Goal: Task Accomplishment & Management: Use online tool/utility

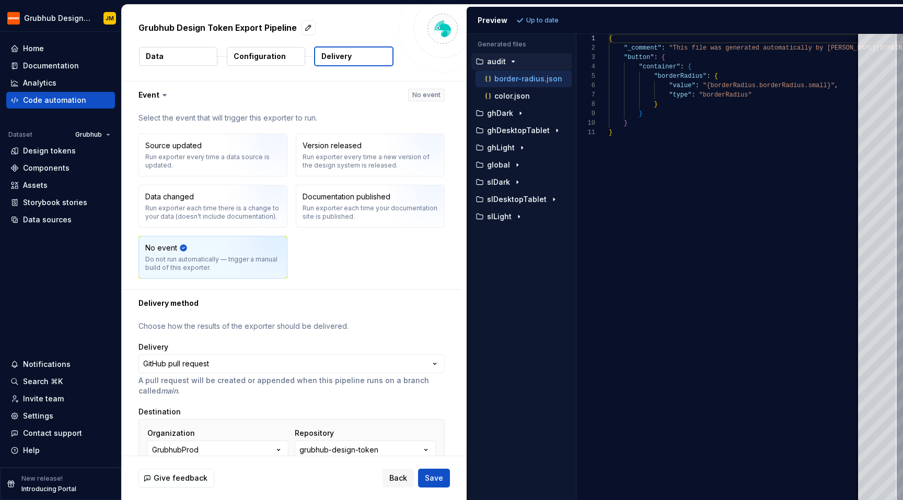
scroll to position [173, 0]
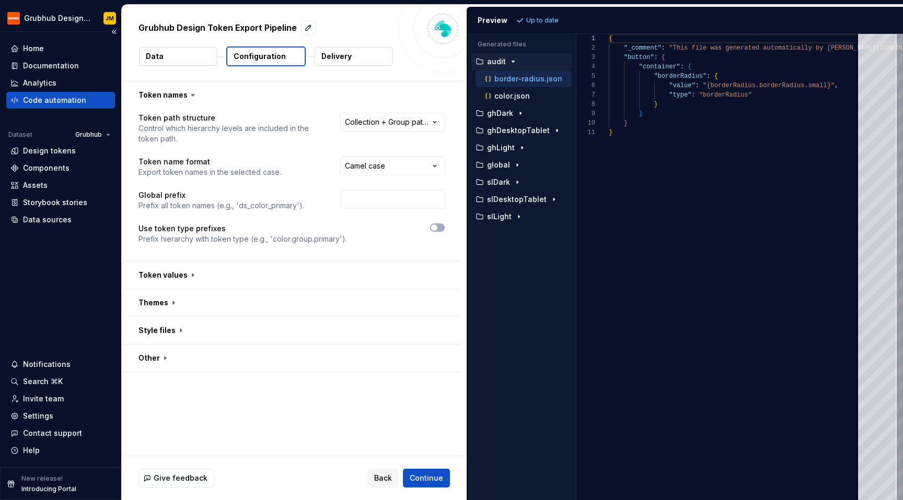
click at [67, 98] on div "Code automation" at bounding box center [54, 100] width 63 height 10
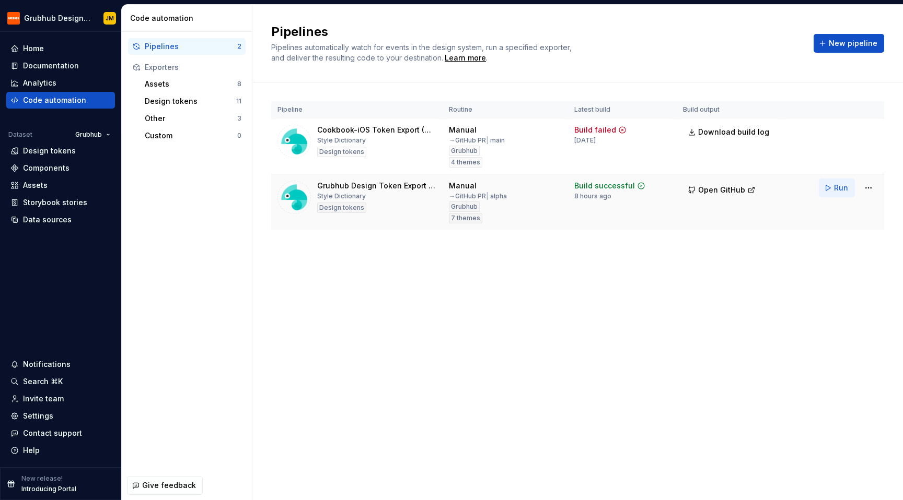
click at [835, 187] on span "Run" at bounding box center [841, 188] width 14 height 10
click at [862, 188] on html "Grubhub Design System JM Home Documentation Analytics Code automation Dataset G…" at bounding box center [451, 250] width 903 height 500
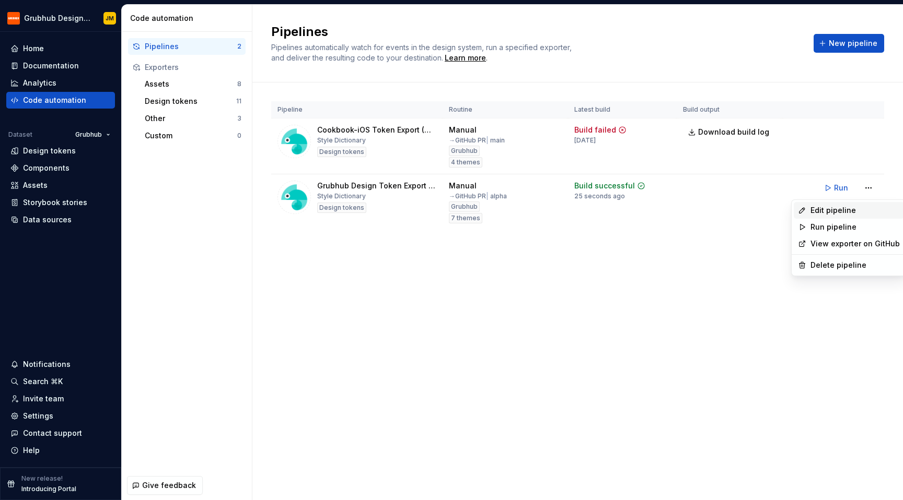
click at [852, 206] on div "Edit pipeline" at bounding box center [854, 210] width 89 height 10
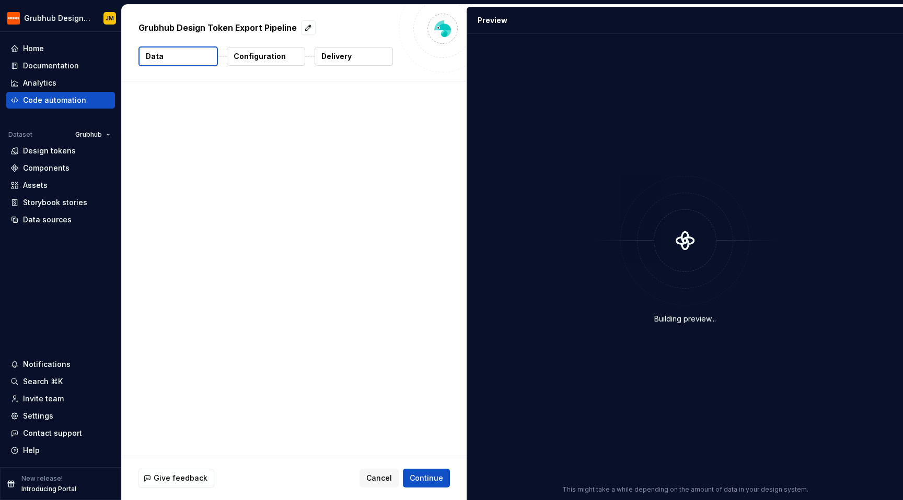
click at [351, 53] on button "Delivery" at bounding box center [353, 56] width 78 height 19
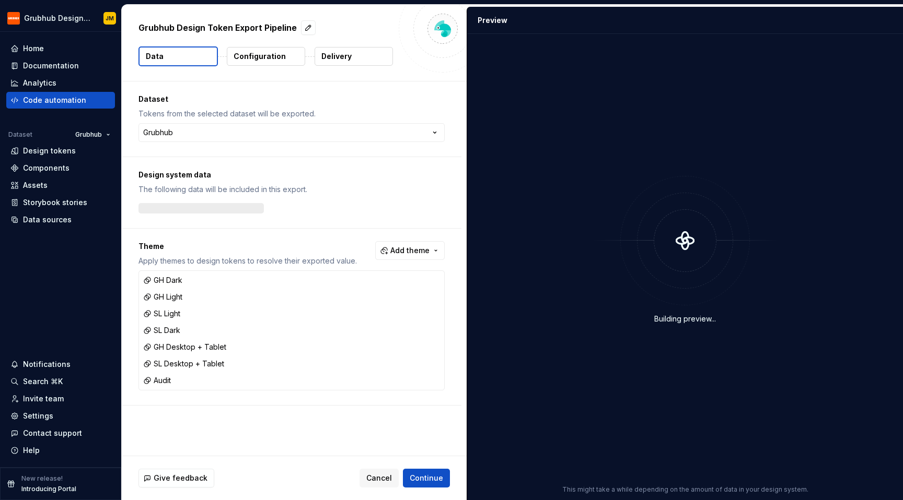
click at [332, 49] on button "Delivery" at bounding box center [353, 56] width 78 height 19
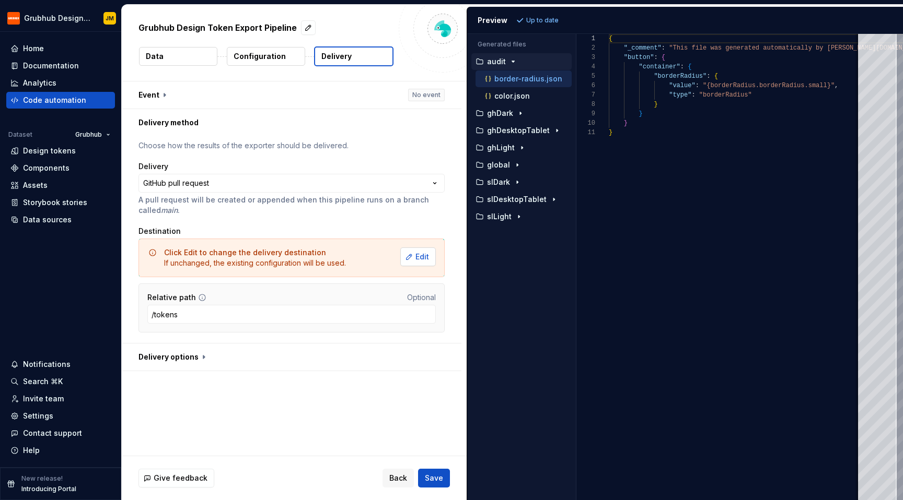
click at [409, 259] on button "Edit" at bounding box center [418, 257] width 36 height 19
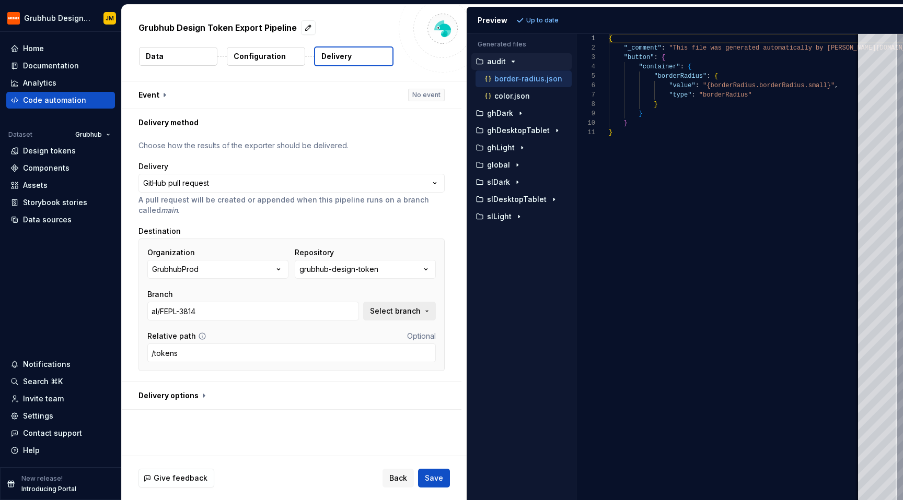
click at [389, 313] on span "Select branch" at bounding box center [395, 311] width 51 height 10
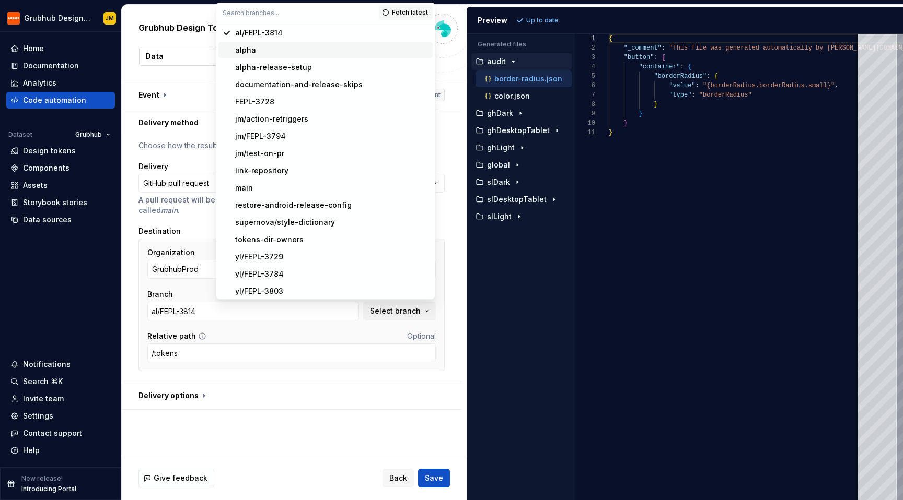
click at [280, 46] on div "alpha" at bounding box center [331, 50] width 193 height 10
type input "alpha"
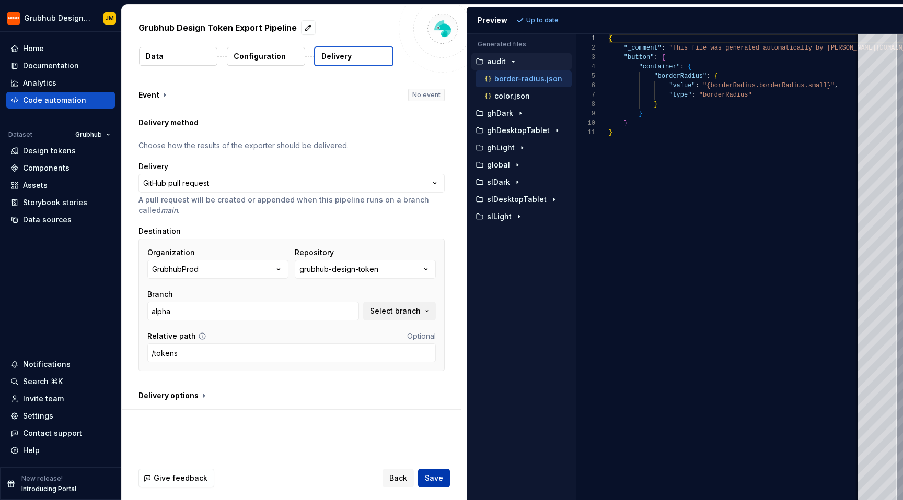
click at [427, 473] on span "Save" at bounding box center [434, 478] width 18 height 10
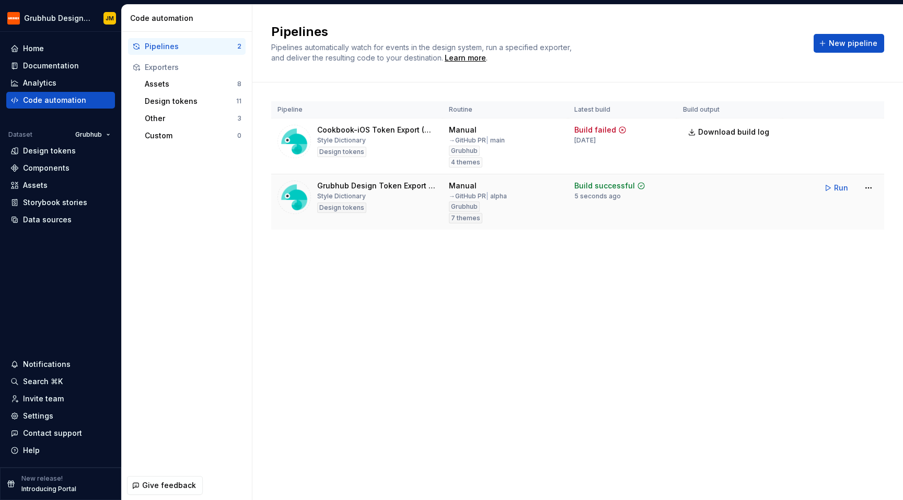
click at [858, 185] on div "Run" at bounding box center [848, 188] width 59 height 19
click at [868, 189] on html "Grubhub Design System JM Home Documentation Analytics Code automation Dataset G…" at bounding box center [451, 250] width 903 height 500
click at [834, 209] on div "Edit pipeline" at bounding box center [854, 210] width 89 height 10
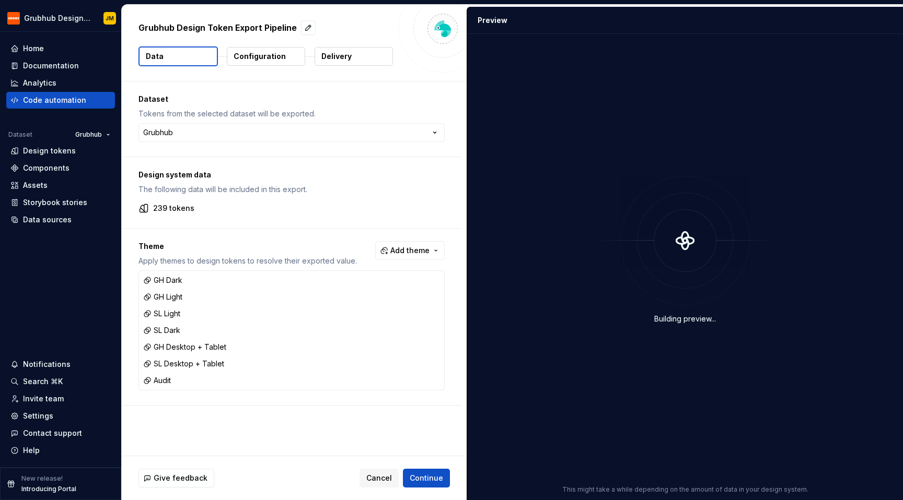
click at [354, 55] on button "Delivery" at bounding box center [353, 56] width 78 height 19
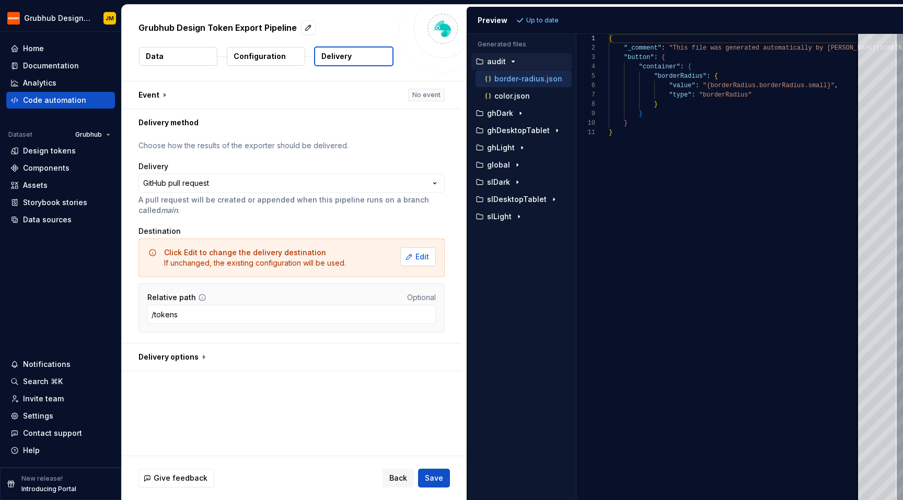
click at [424, 255] on span "Edit" at bounding box center [422, 257] width 14 height 10
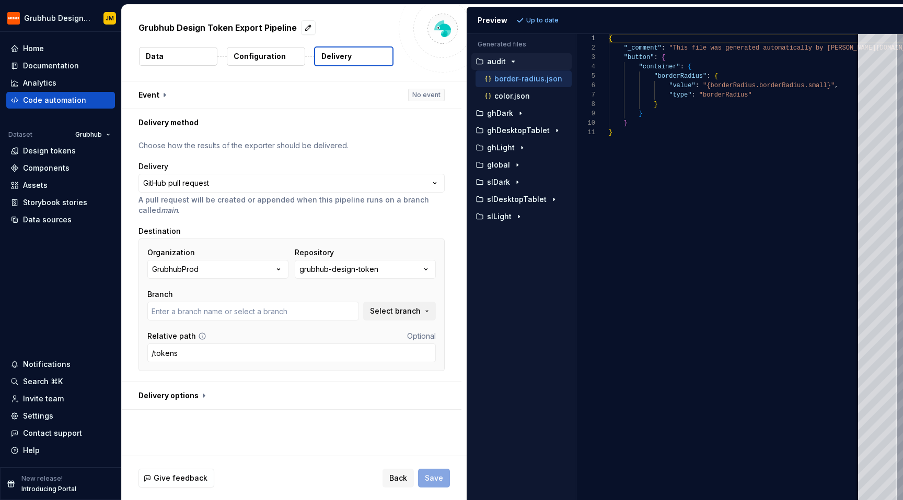
type input "al/FEPL-3814"
click at [188, 401] on button "button" at bounding box center [292, 395] width 340 height 27
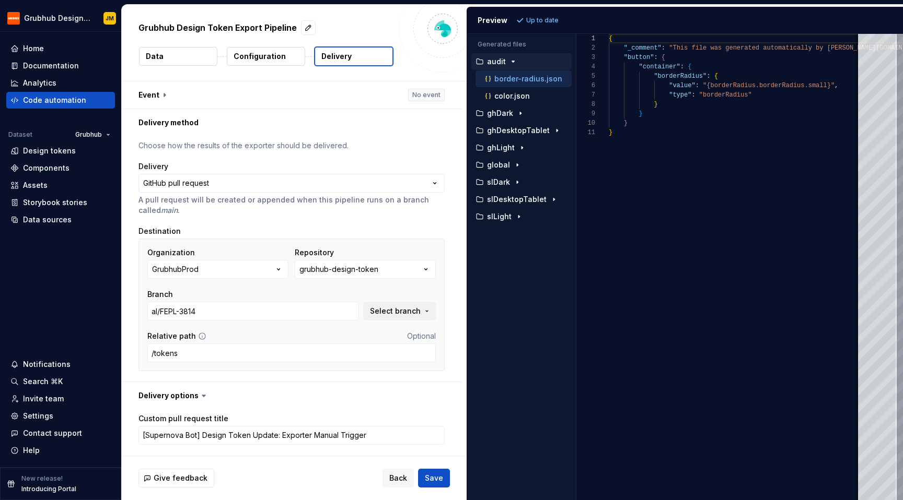
click at [258, 59] on p "Configuration" at bounding box center [260, 56] width 52 height 10
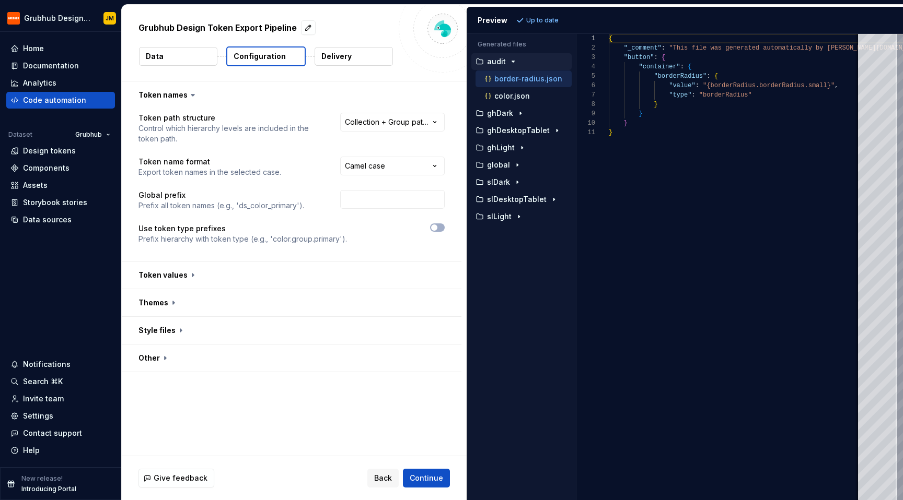
click at [173, 54] on button "Data" at bounding box center [178, 56] width 78 height 19
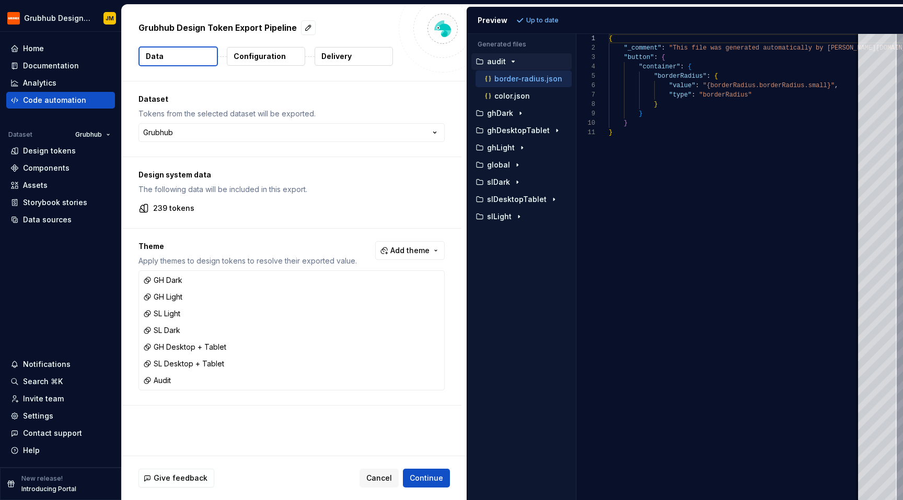
click at [334, 70] on div "Grubhub Design Token Export Pipeline Data Configuration Delivery" at bounding box center [294, 43] width 345 height 76
click at [334, 61] on p "Delivery" at bounding box center [336, 56] width 30 height 10
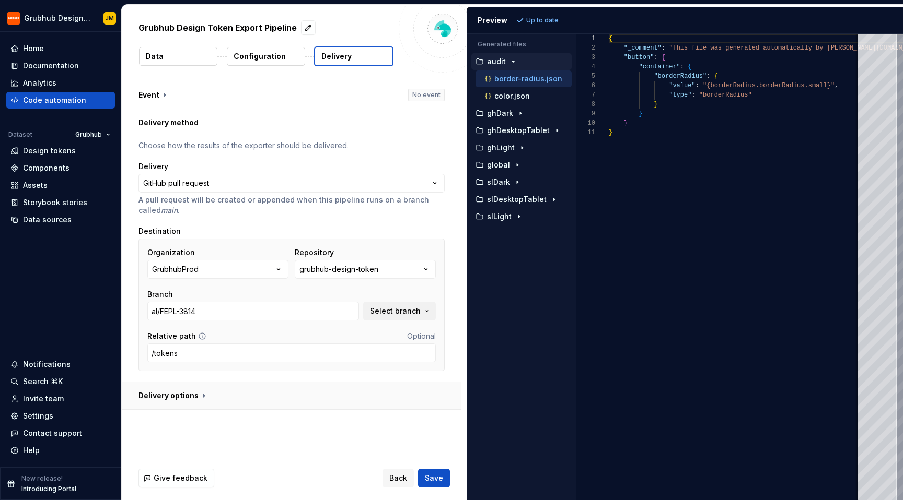
click at [186, 391] on button "button" at bounding box center [292, 395] width 340 height 27
type textarea "*"
click at [85, 93] on div "Code automation" at bounding box center [60, 100] width 109 height 17
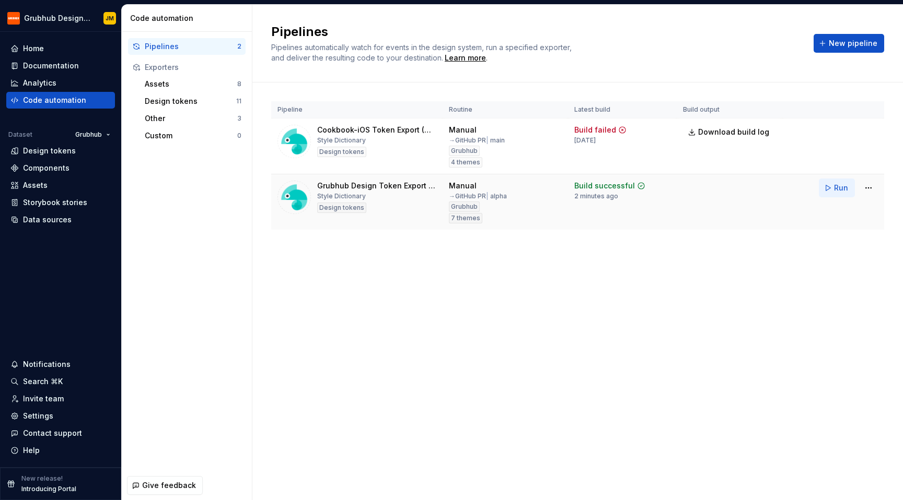
click at [839, 187] on span "Run" at bounding box center [841, 188] width 14 height 10
click at [857, 193] on div "Run" at bounding box center [848, 188] width 59 height 19
click at [863, 191] on html "Grubhub Design System JM Home Documentation Analytics Code automation Dataset G…" at bounding box center [451, 250] width 903 height 500
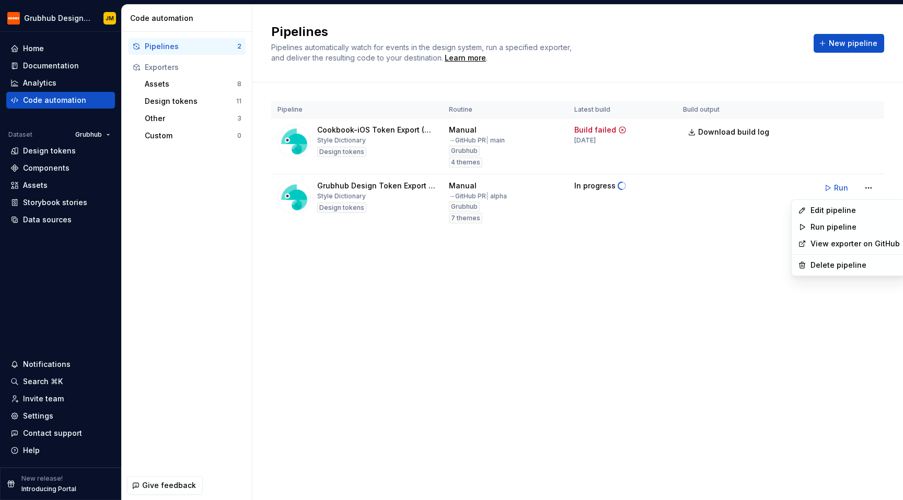
click at [688, 292] on html "Grubhub Design System JM Home Documentation Analytics Code automation Dataset G…" at bounding box center [451, 250] width 903 height 500
